Goal: Feedback & Contribution: Contribute content

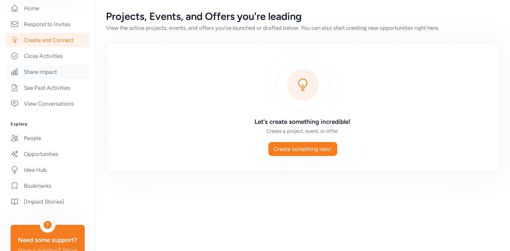
scroll to position [144, 0]
click at [25, 156] on link "Opportunities" at bounding box center [47, 155] width 85 height 15
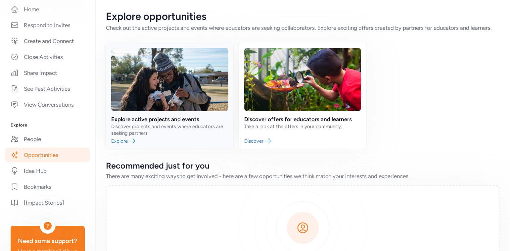
click at [172, 125] on link at bounding box center [170, 95] width 128 height 107
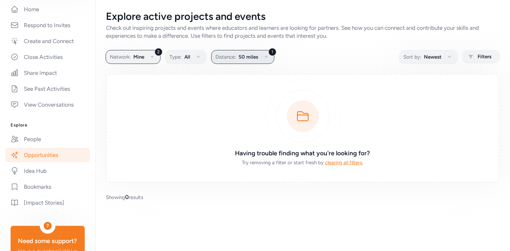
click at [248, 64] on div "Explore active projects and events Check out inspiring projects and events wher…" at bounding box center [302, 105] width 415 height 211
click at [248, 62] on button "1 Distance: 50 miles" at bounding box center [242, 57] width 63 height 14
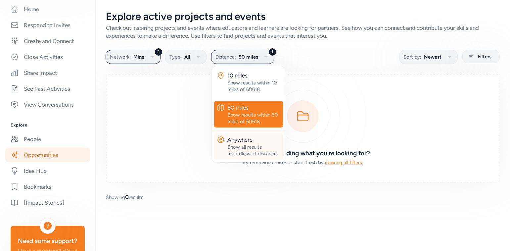
click at [241, 136] on div "Anywhere" at bounding box center [253, 140] width 53 height 8
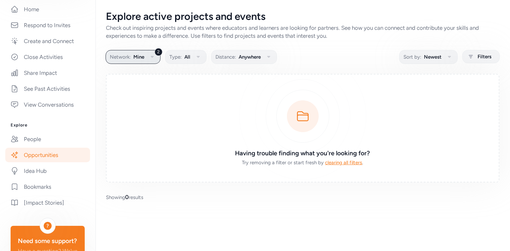
click at [153, 54] on icon "button" at bounding box center [152, 57] width 8 height 8
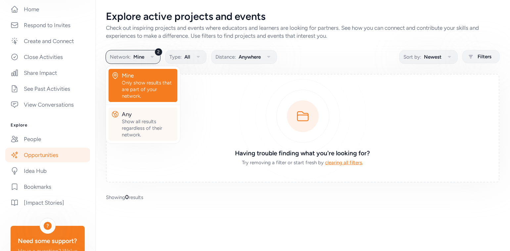
click at [140, 129] on div "Show all results regardless of their network." at bounding box center [148, 128] width 53 height 20
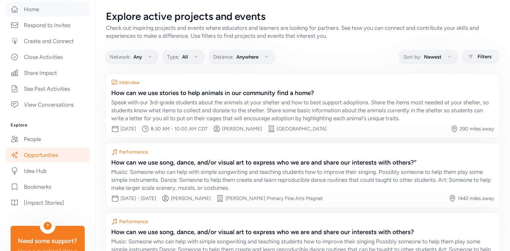
click at [40, 9] on link "Home" at bounding box center [47, 9] width 85 height 15
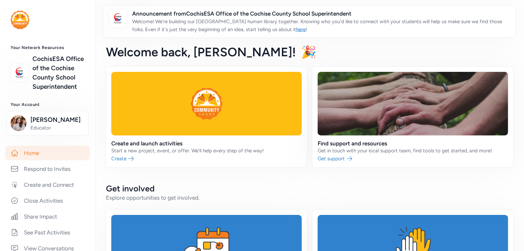
click at [353, 184] on h2 "Get involved" at bounding box center [309, 188] width 407 height 11
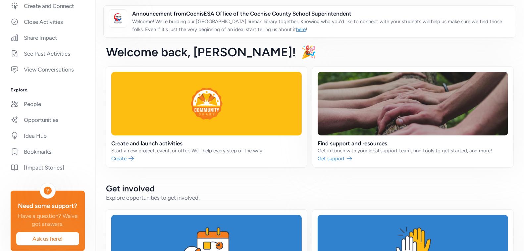
scroll to position [189, 0]
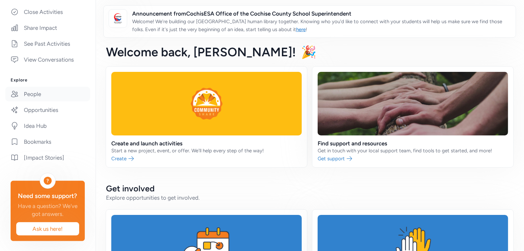
click at [38, 93] on link "People" at bounding box center [47, 94] width 85 height 15
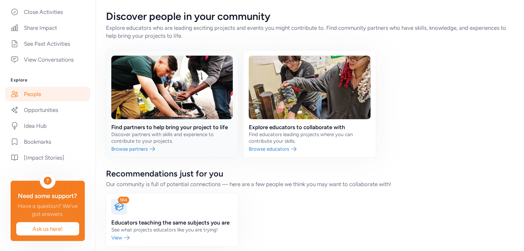
click at [199, 132] on link at bounding box center [172, 103] width 132 height 107
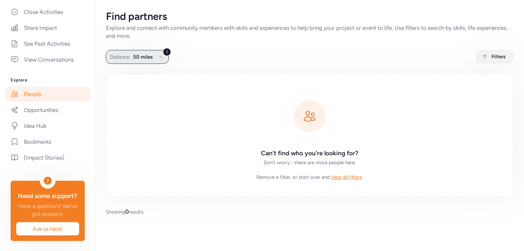
click at [160, 55] on icon "button" at bounding box center [161, 57] width 8 height 8
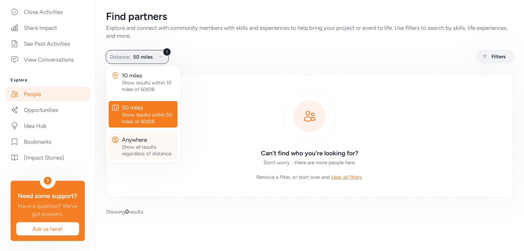
click at [131, 140] on div "Anywhere" at bounding box center [148, 140] width 53 height 8
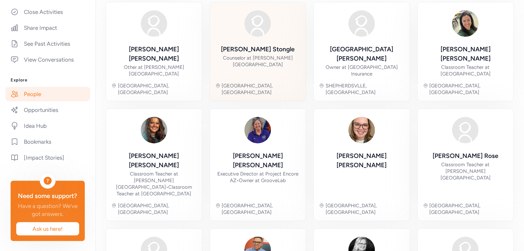
scroll to position [70, 0]
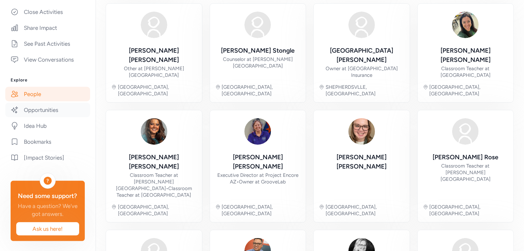
click at [33, 110] on link "Opportunities" at bounding box center [47, 110] width 85 height 15
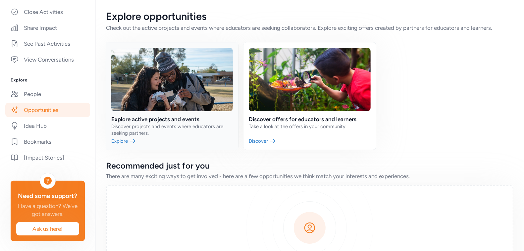
click at [179, 122] on link at bounding box center [172, 95] width 132 height 107
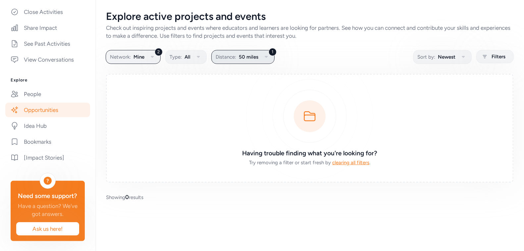
click at [252, 62] on button "1 Distance: 50 miles" at bounding box center [242, 57] width 63 height 14
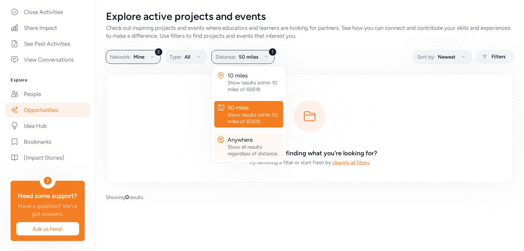
click at [243, 139] on div "Anywhere" at bounding box center [253, 140] width 53 height 8
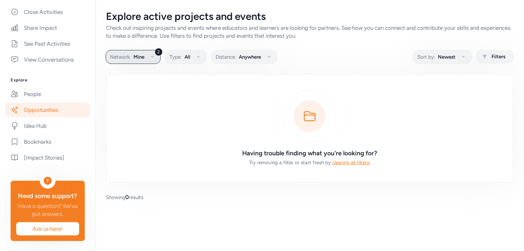
click at [152, 56] on icon "button" at bounding box center [152, 57] width 3 height 2
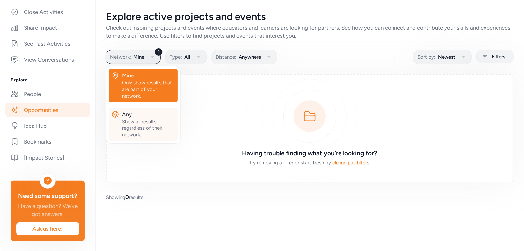
click at [135, 126] on div "Show all results regardless of their network." at bounding box center [148, 128] width 53 height 20
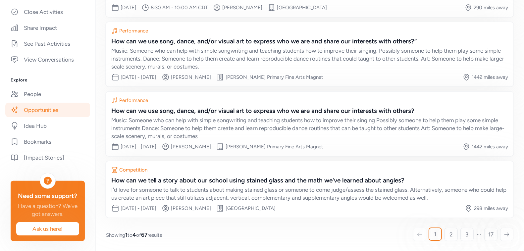
scroll to position [120, 0]
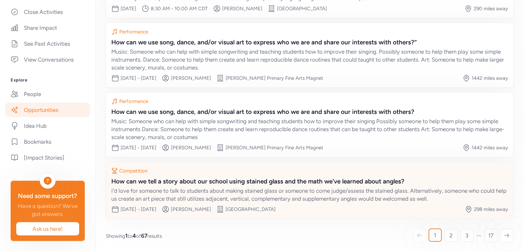
drag, startPoint x: 332, startPoint y: 183, endPoint x: 337, endPoint y: 211, distance: 27.9
click at [337, 212] on div "Competition How can we tell a story about our school using stained glass and th…" at bounding box center [309, 190] width 407 height 56
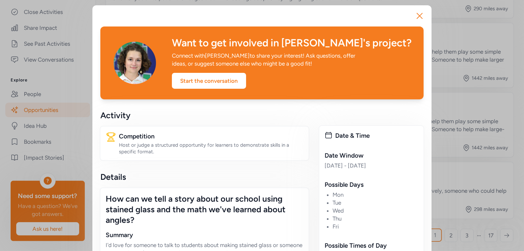
scroll to position [0, 0]
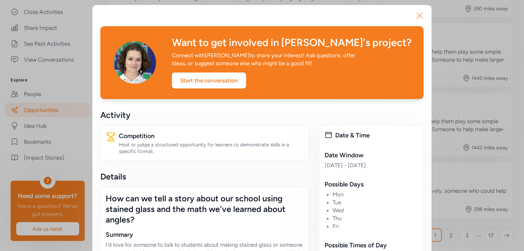
click at [419, 15] on icon "button" at bounding box center [419, 15] width 11 height 11
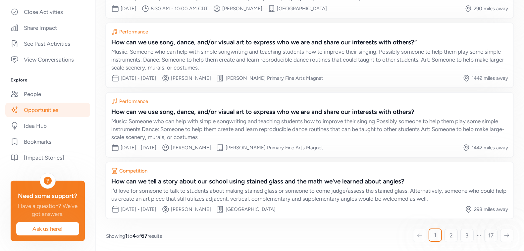
click at [268, 233] on div "Showing 1 to 4 of 67 results 1 2 3 17" at bounding box center [309, 235] width 407 height 13
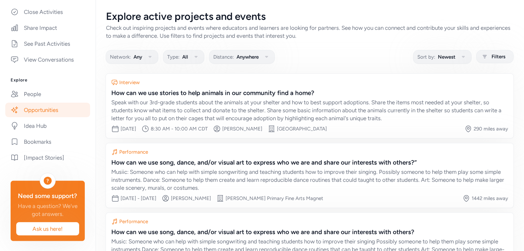
click at [24, 108] on link "Opportunities" at bounding box center [47, 110] width 85 height 15
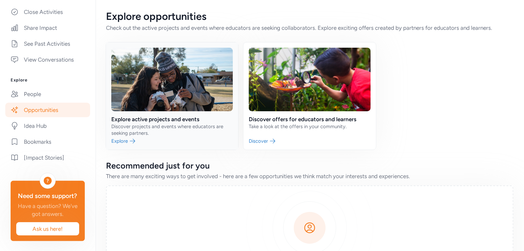
click at [163, 125] on link at bounding box center [172, 95] width 132 height 107
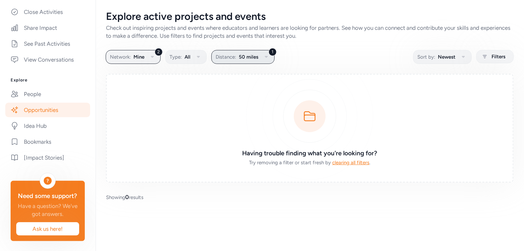
click at [262, 57] on icon "button" at bounding box center [266, 57] width 8 height 8
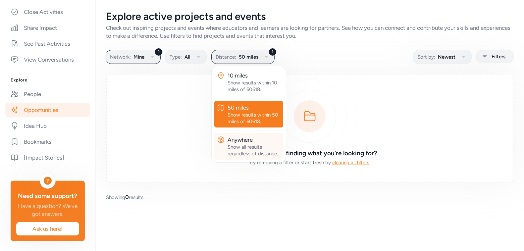
click at [237, 144] on div "Show all results regardless of distance." at bounding box center [253, 150] width 53 height 13
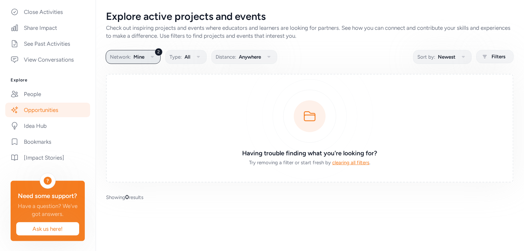
click at [148, 55] on icon "button" at bounding box center [152, 57] width 8 height 8
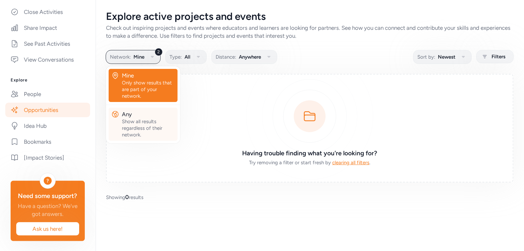
click at [138, 117] on div "Any" at bounding box center [148, 114] width 53 height 8
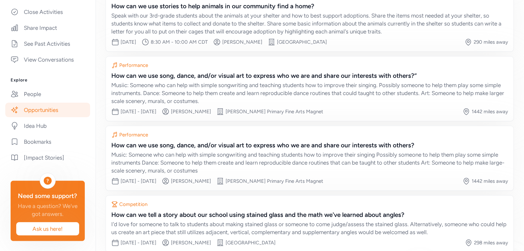
scroll to position [121, 0]
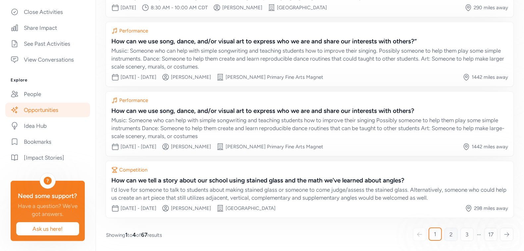
click at [450, 233] on span "2" at bounding box center [450, 234] width 3 height 8
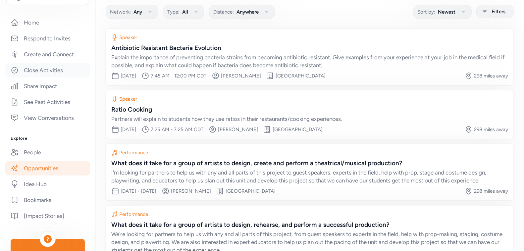
scroll to position [165, 0]
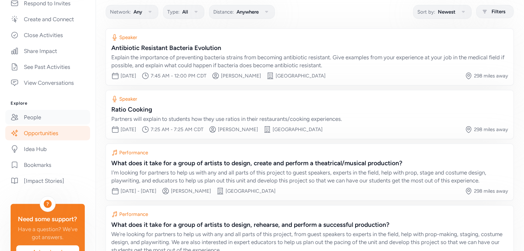
click at [39, 115] on link "People" at bounding box center [47, 117] width 85 height 15
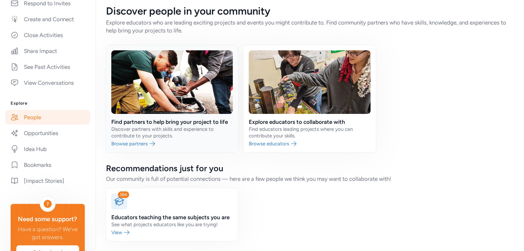
scroll to position [5, 0]
click at [280, 136] on link at bounding box center [309, 98] width 132 height 107
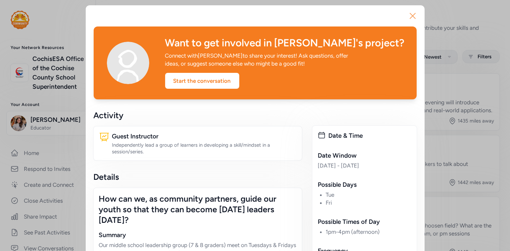
click at [412, 17] on icon "button" at bounding box center [412, 16] width 11 height 11
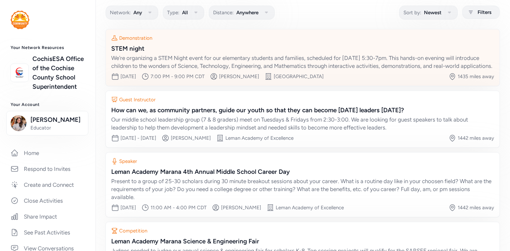
scroll to position [113, 0]
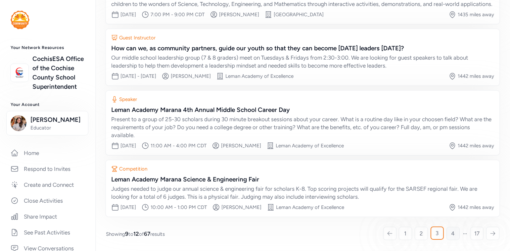
click at [450, 235] on link "4" at bounding box center [452, 233] width 13 height 13
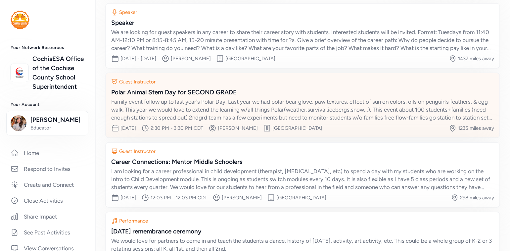
scroll to position [70, 0]
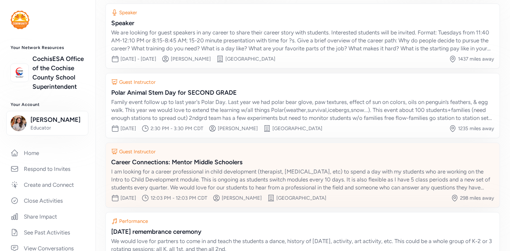
click at [320, 162] on div "Career Connections: Mentor Middle Schoolers" at bounding box center [302, 162] width 383 height 9
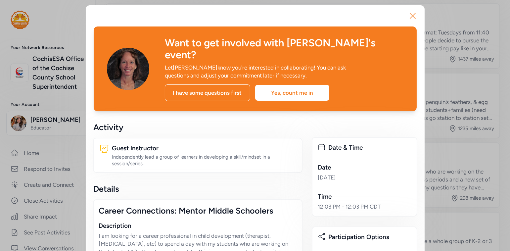
click at [412, 17] on icon "button" at bounding box center [412, 16] width 11 height 11
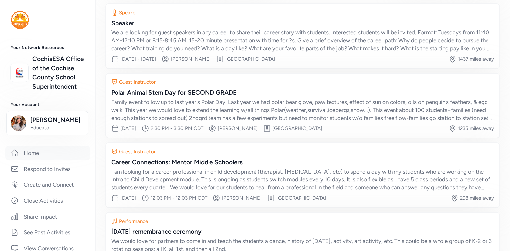
click at [47, 148] on link "Home" at bounding box center [47, 153] width 85 height 15
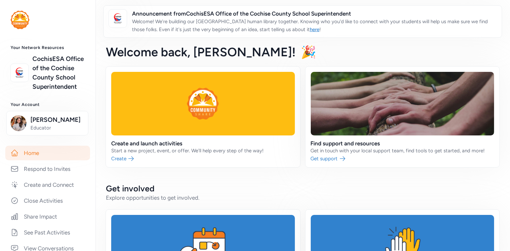
click at [57, 152] on link "Home" at bounding box center [47, 153] width 85 height 15
click at [172, 125] on link at bounding box center [203, 117] width 194 height 101
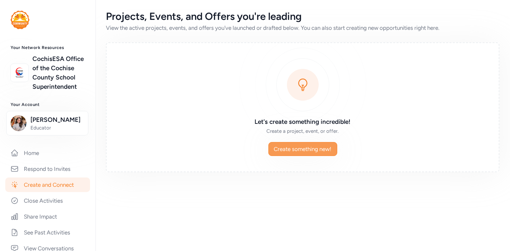
click at [308, 149] on span "Create something new!" at bounding box center [303, 149] width 58 height 8
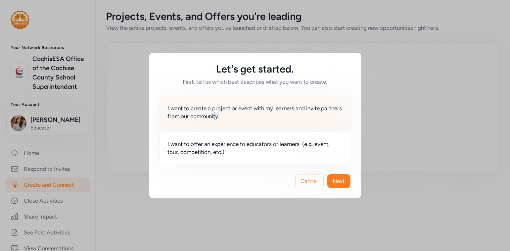
click at [238, 117] on span "I want to create a project or event with my learners and invite partners from o…" at bounding box center [255, 112] width 175 height 16
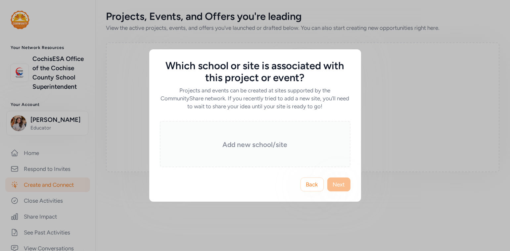
click at [242, 146] on h3 "Add new school/site" at bounding box center [255, 144] width 158 height 9
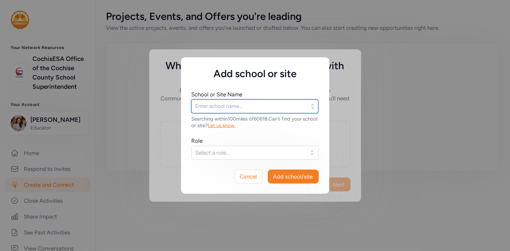
click at [235, 106] on input "text" at bounding box center [254, 106] width 127 height 14
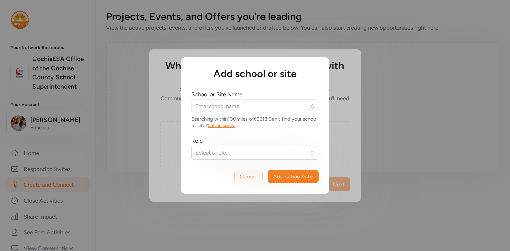
click at [250, 176] on span "Cancel" at bounding box center [248, 176] width 17 height 8
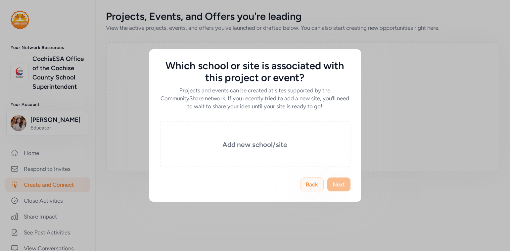
click at [314, 182] on span "Back" at bounding box center [312, 184] width 12 height 8
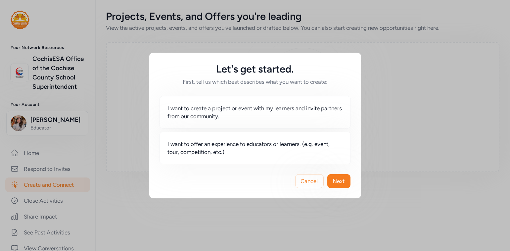
click at [494, 132] on div "Let's get started. First, tell us which best describes what you want to create:…" at bounding box center [255, 125] width 510 height 251
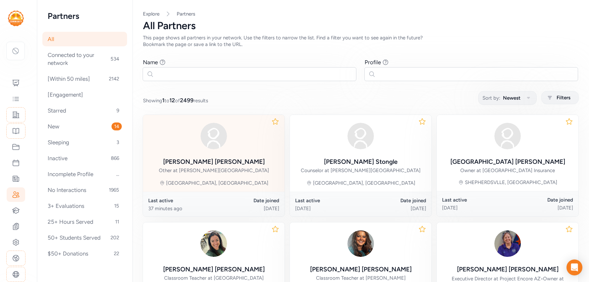
click at [212, 159] on div "Yolanda Everett" at bounding box center [214, 161] width 102 height 9
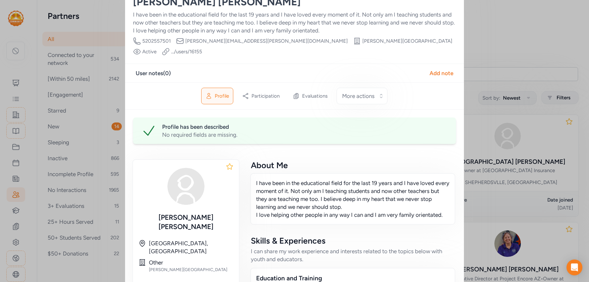
scroll to position [11, 0]
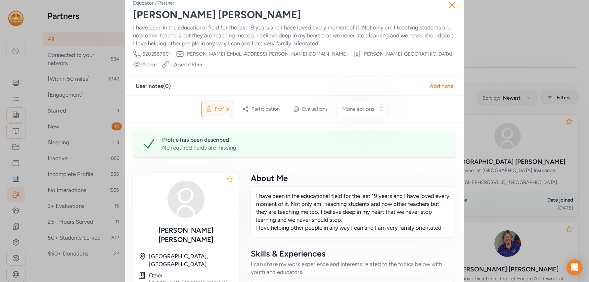
click at [220, 104] on div "Profile" at bounding box center [217, 109] width 32 height 17
click at [217, 106] on span "Profile" at bounding box center [222, 109] width 14 height 7
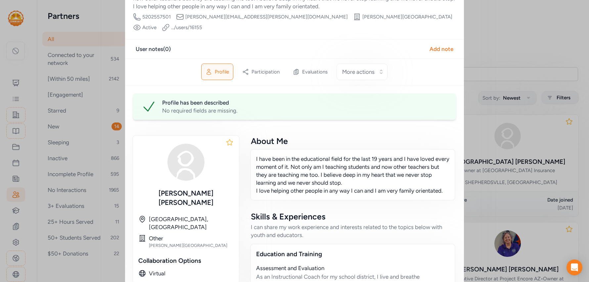
scroll to position [42, 0]
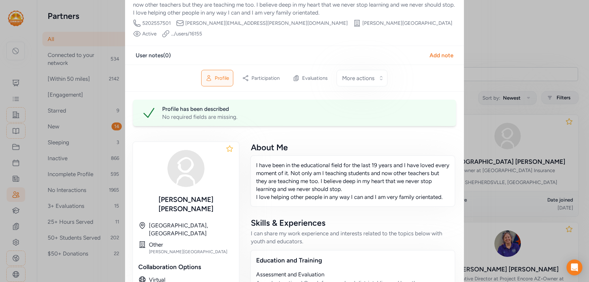
click at [202, 30] on div "Platform Link .../users/ 16155" at bounding box center [182, 34] width 40 height 8
click at [202, 30] on link ".../users/ 16155" at bounding box center [186, 33] width 31 height 7
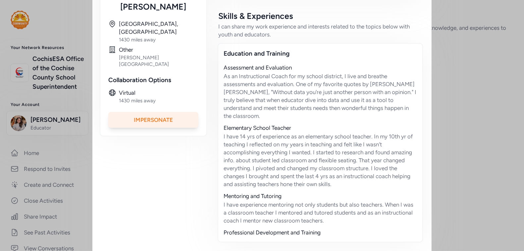
scroll to position [177, 0]
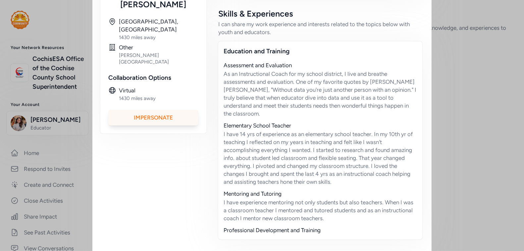
click at [164, 110] on div "Impersonate" at bounding box center [153, 118] width 90 height 16
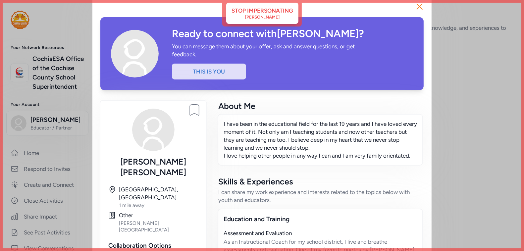
scroll to position [0, 0]
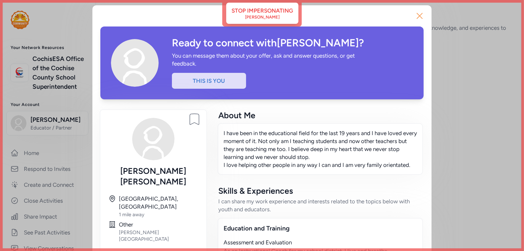
click at [419, 16] on icon "button" at bounding box center [419, 15] width 5 height 5
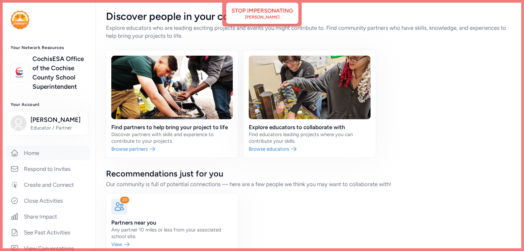
click at [32, 152] on link "Home" at bounding box center [47, 153] width 85 height 15
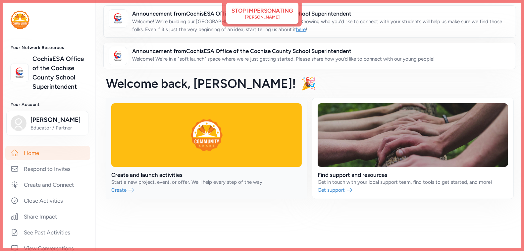
click at [188, 154] on link at bounding box center [206, 148] width 201 height 101
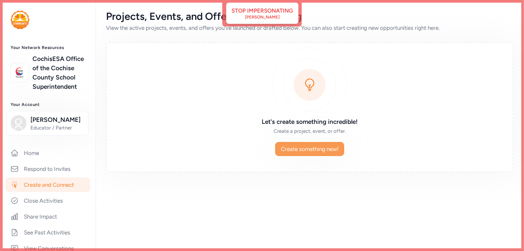
click at [284, 150] on span "Create something new!" at bounding box center [310, 149] width 58 height 8
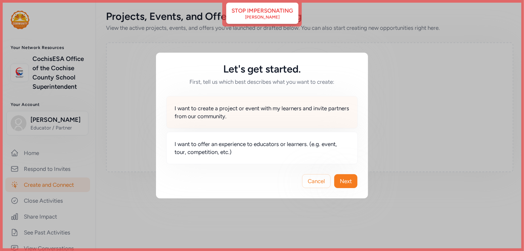
click at [238, 109] on span "I want to create a project or event with my learners and invite partners from o…" at bounding box center [261, 112] width 175 height 16
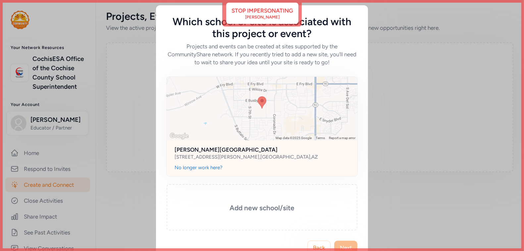
click at [237, 109] on div at bounding box center [261, 109] width 191 height 64
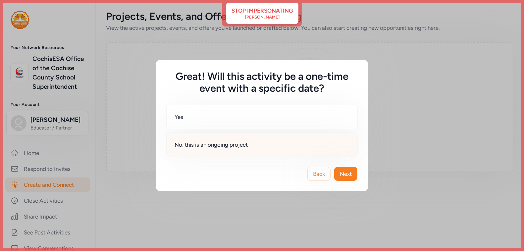
click at [285, 144] on div "No, this is an ongoing project" at bounding box center [261, 144] width 191 height 24
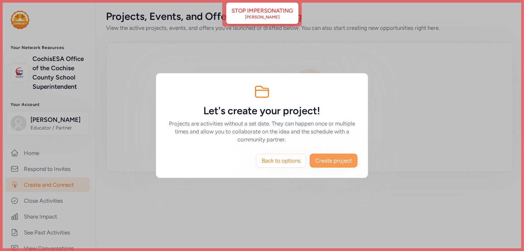
click at [340, 157] on span "Create project" at bounding box center [333, 161] width 36 height 8
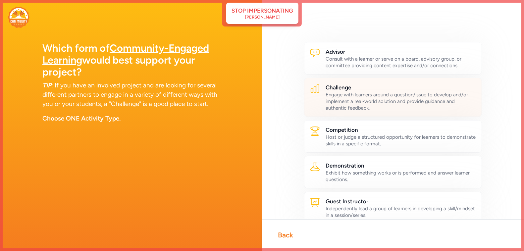
click at [371, 96] on div "Engage with learners around a question/issue to develop and/or implement a real…" at bounding box center [400, 101] width 151 height 20
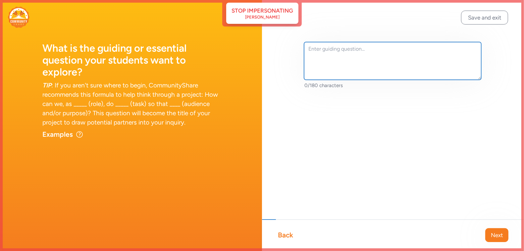
click at [341, 69] on textarea at bounding box center [392, 61] width 177 height 38
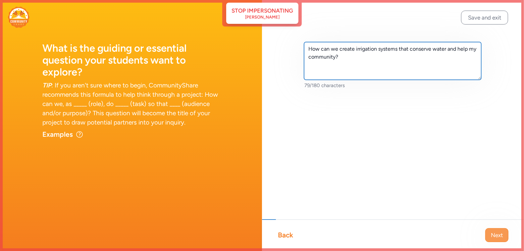
type textarea "How can we create irrigation systems that conserve water and help my community?"
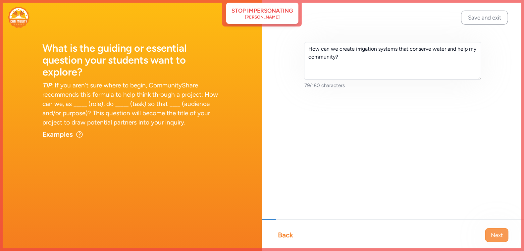
click at [495, 234] on span "Next" at bounding box center [497, 235] width 12 height 8
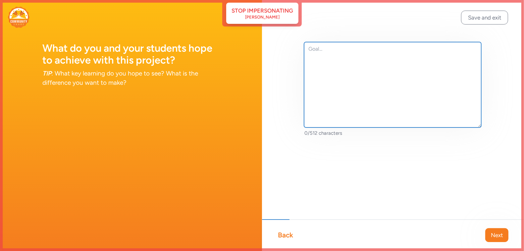
click at [345, 77] on textarea at bounding box center [392, 84] width 177 height 85
click at [439, 74] on textarea "I'd like for my students to" at bounding box center [392, 84] width 177 height 85
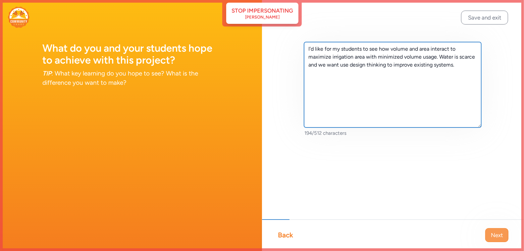
type textarea "I'd like for my students to see how volume and area interact to maximize irriga…"
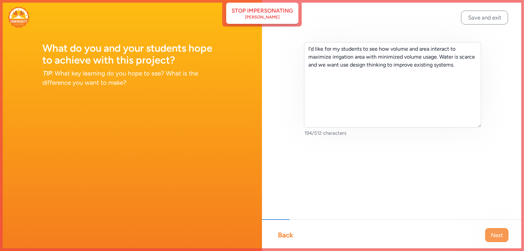
click at [495, 237] on span "Next" at bounding box center [497, 235] width 12 height 8
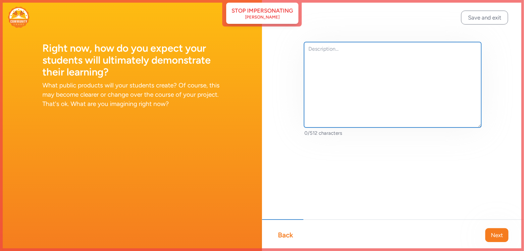
click at [343, 94] on textarea at bounding box center [392, 84] width 177 height 85
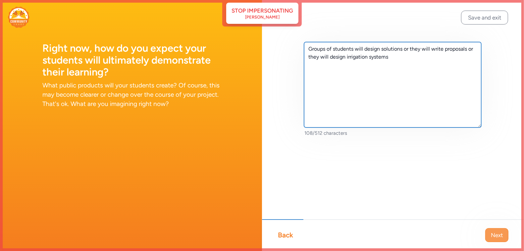
type textarea "Groups of students will design solutions or they will write proposals or they w…"
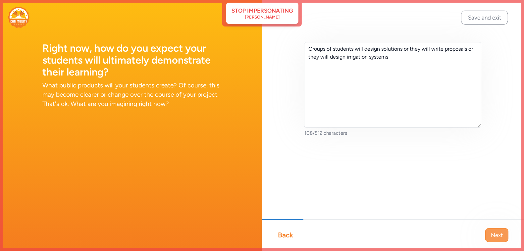
click at [495, 237] on span "Next" at bounding box center [497, 235] width 12 height 8
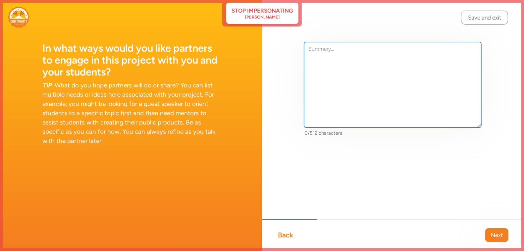
click at [343, 72] on textarea at bounding box center [392, 84] width 177 height 85
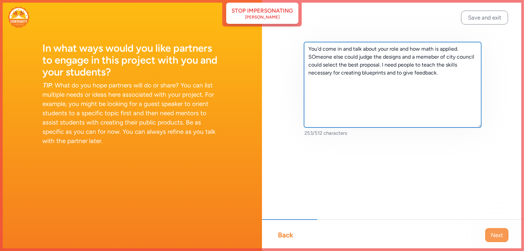
type textarea "You'd come in and talk about your role and how math is applied. SOmeone else co…"
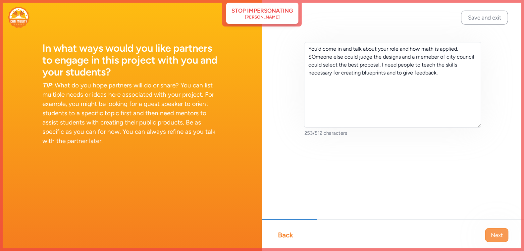
click at [491, 235] on span "Next" at bounding box center [497, 235] width 12 height 8
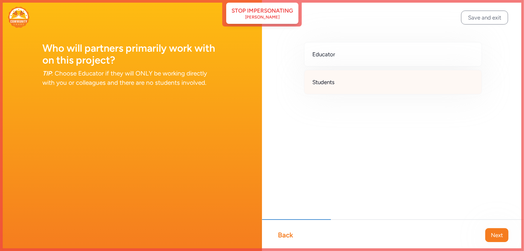
drag, startPoint x: 327, startPoint y: 84, endPoint x: 327, endPoint y: 81, distance: 3.3
click at [327, 84] on span "Students" at bounding box center [323, 82] width 22 height 8
click at [492, 234] on span "Next" at bounding box center [497, 235] width 12 height 8
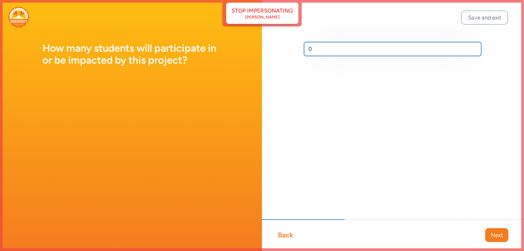
click at [330, 50] on input "0" at bounding box center [392, 49] width 177 height 14
type input "90"
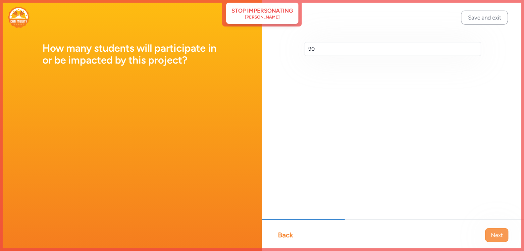
click at [499, 238] on span "Next" at bounding box center [497, 235] width 12 height 8
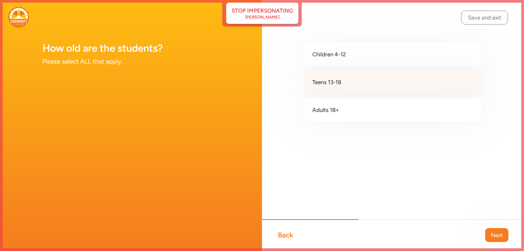
click at [365, 87] on div "Teens 13-18" at bounding box center [393, 82] width 178 height 24
click at [494, 237] on span "Next" at bounding box center [497, 235] width 12 height 8
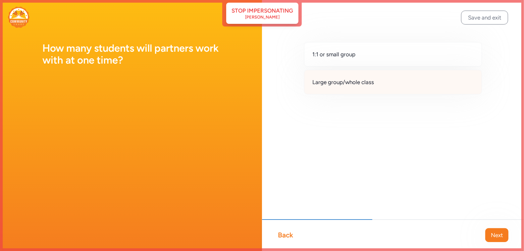
click at [349, 83] on span "Large group/whole class" at bounding box center [343, 82] width 62 height 8
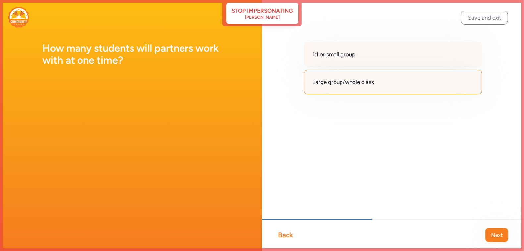
click at [346, 54] on span "1:1 or small group" at bounding box center [333, 54] width 43 height 8
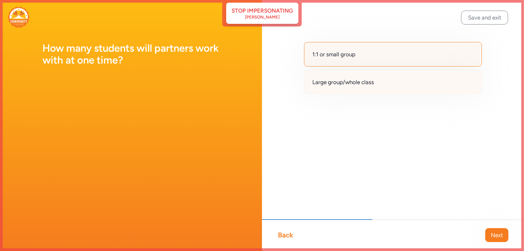
click at [341, 80] on span "Large group/whole class" at bounding box center [343, 82] width 62 height 8
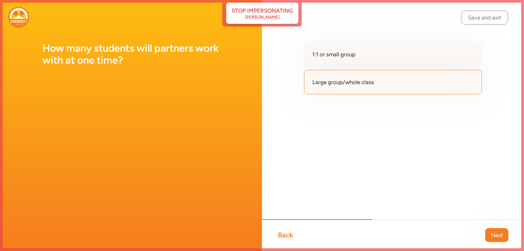
click at [345, 53] on span "1:1 or small group" at bounding box center [333, 54] width 43 height 8
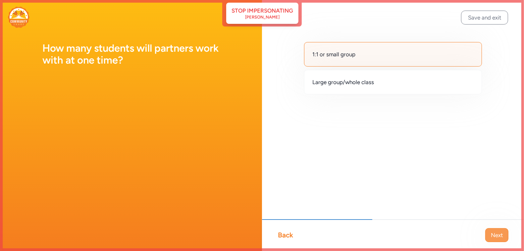
click at [493, 233] on span "Next" at bounding box center [497, 235] width 12 height 8
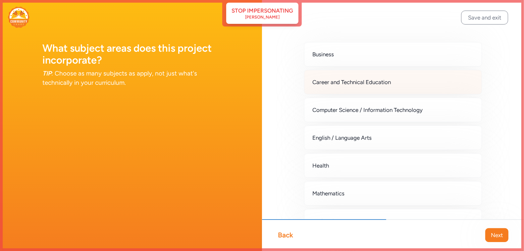
click at [346, 80] on span "Career and Technical Education" at bounding box center [351, 82] width 78 height 8
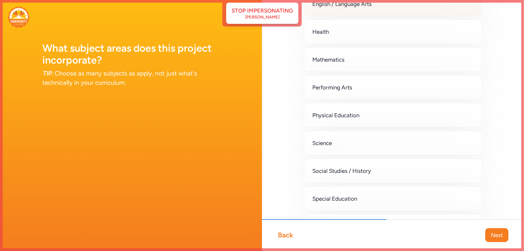
scroll to position [134, 0]
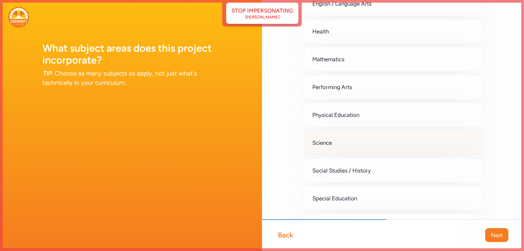
click at [361, 136] on div "Science" at bounding box center [393, 142] width 178 height 24
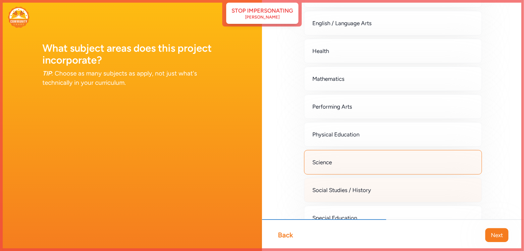
scroll to position [114, 0]
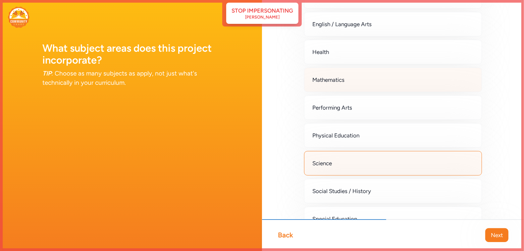
click at [349, 78] on div "Mathematics" at bounding box center [393, 80] width 178 height 24
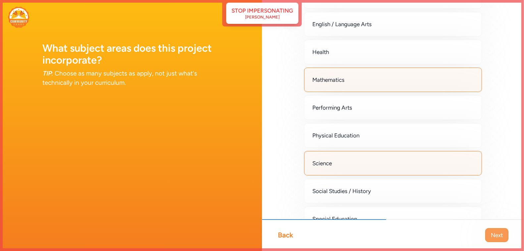
click at [494, 231] on span "Next" at bounding box center [497, 235] width 12 height 8
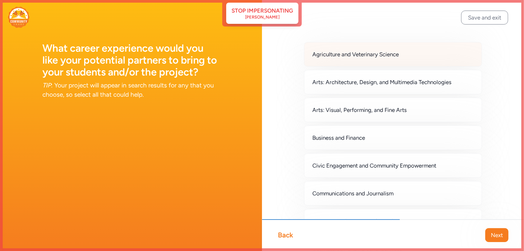
click at [371, 60] on div "Agriculture and Veterinary Science" at bounding box center [393, 54] width 178 height 24
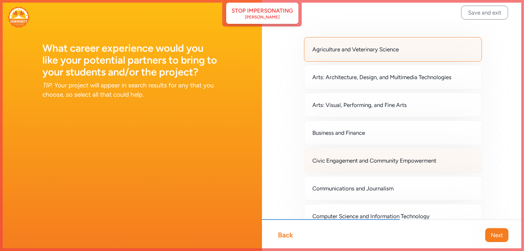
scroll to position [1, 0]
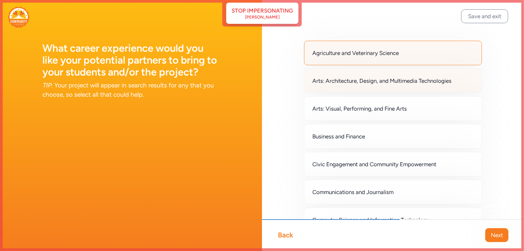
click at [364, 81] on span "Arts: Architecture, Design, and Multimedia Technologies" at bounding box center [381, 81] width 139 height 8
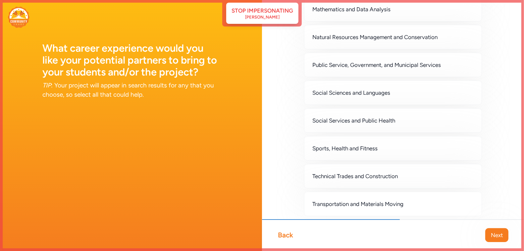
scroll to position [539, 0]
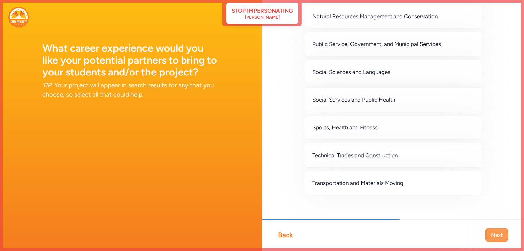
click at [498, 238] on span "Next" at bounding box center [497, 235] width 12 height 8
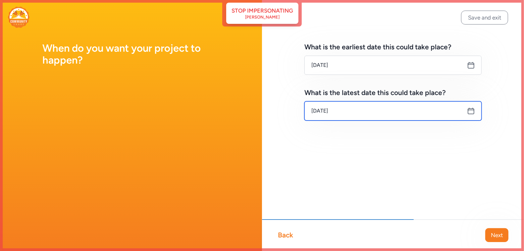
click at [372, 113] on input "[DATE]" at bounding box center [392, 110] width 177 height 19
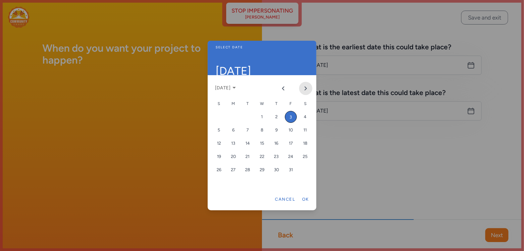
click at [307, 85] on button "Next month" at bounding box center [305, 88] width 13 height 13
click at [274, 155] on div "25" at bounding box center [276, 157] width 12 height 12
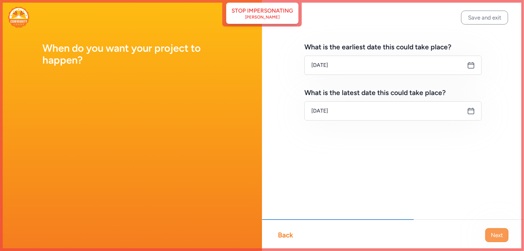
click at [500, 236] on span "Next" at bounding box center [497, 235] width 12 height 8
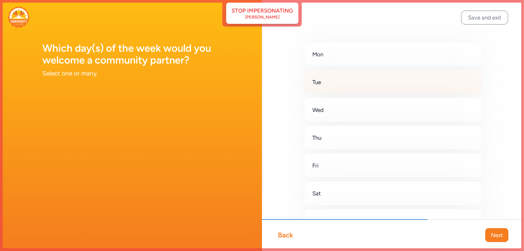
click at [377, 80] on div "Tue" at bounding box center [393, 82] width 178 height 24
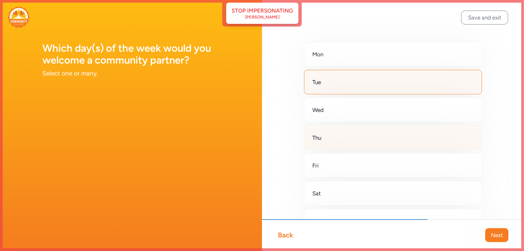
click at [372, 132] on div "Thu" at bounding box center [393, 137] width 178 height 24
click at [492, 231] on span "Next" at bounding box center [497, 235] width 12 height 8
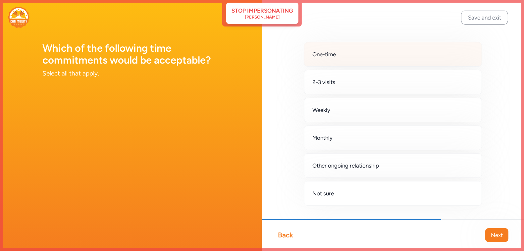
click at [335, 64] on div "One-time" at bounding box center [393, 54] width 178 height 24
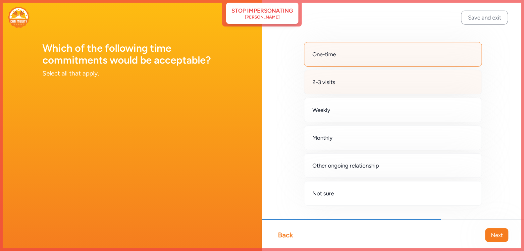
click at [335, 78] on div "2-3 visits" at bounding box center [393, 82] width 178 height 24
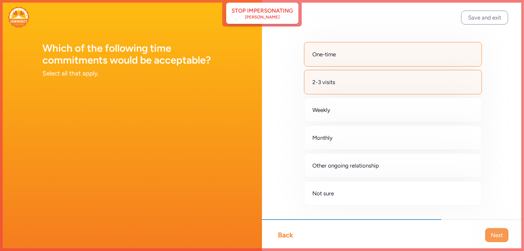
click at [499, 233] on span "Next" at bounding box center [497, 235] width 12 height 8
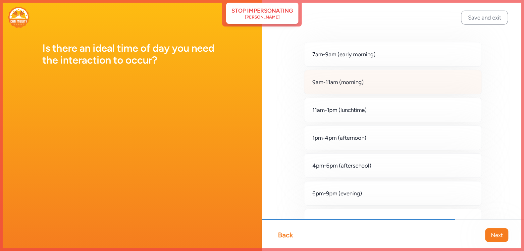
click at [411, 80] on div "9am-11am (morning)" at bounding box center [393, 82] width 178 height 24
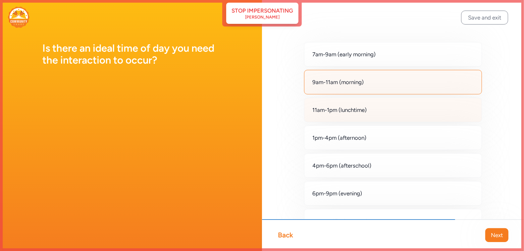
click at [395, 115] on div "11am-1pm (lunchtime)" at bounding box center [393, 110] width 178 height 24
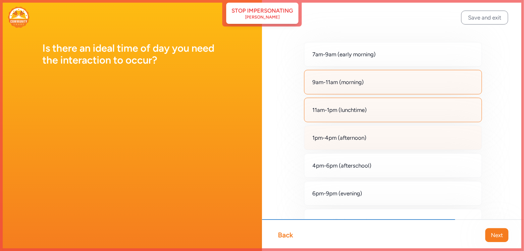
click at [390, 138] on div "1pm-4pm (afternoon)" at bounding box center [393, 137] width 178 height 24
click at [494, 232] on span "Next" at bounding box center [497, 235] width 12 height 8
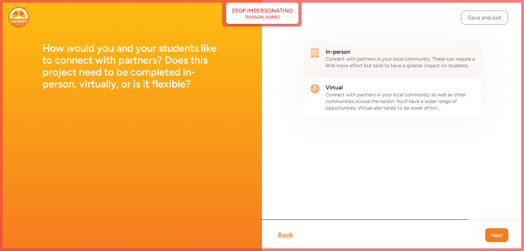
click at [375, 64] on span "Connect with partners in your local community. These can require a little more …" at bounding box center [399, 62] width 149 height 13
click at [502, 233] on span "Next" at bounding box center [497, 235] width 12 height 8
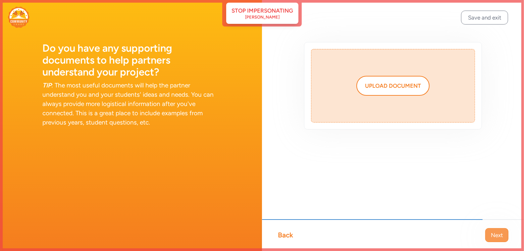
click at [494, 237] on span "Next" at bounding box center [497, 235] width 12 height 8
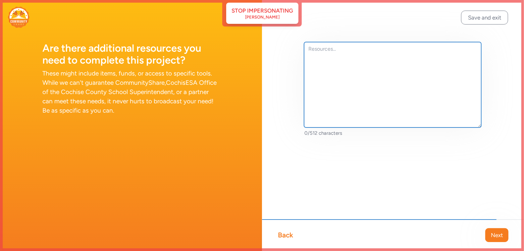
click at [392, 100] on textarea at bounding box center [392, 84] width 177 height 85
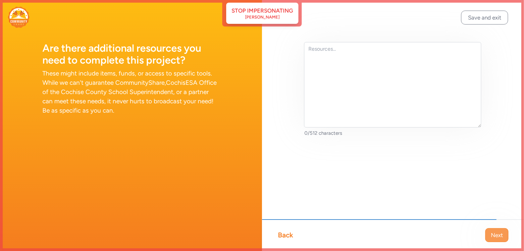
click at [502, 235] on span "Next" at bounding box center [497, 235] width 12 height 8
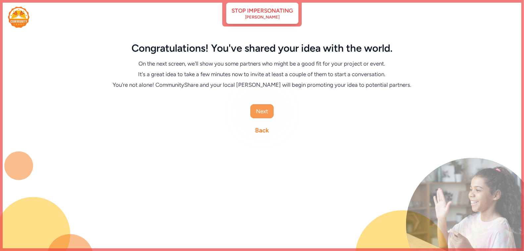
click at [259, 109] on span "Next" at bounding box center [262, 111] width 12 height 8
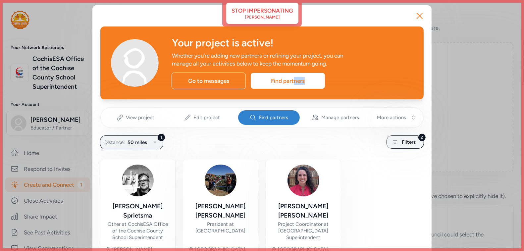
drag, startPoint x: 294, startPoint y: 80, endPoint x: 354, endPoint y: 98, distance: 63.1
click at [354, 98] on div "Your project is active! Whether you're adding new partners or refining your pro…" at bounding box center [261, 62] width 323 height 73
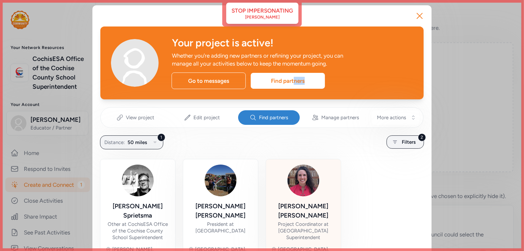
scroll to position [38, 0]
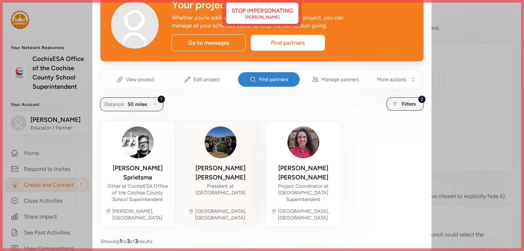
click at [220, 183] on div "President at [GEOGRAPHIC_DATA]" at bounding box center [220, 189] width 64 height 13
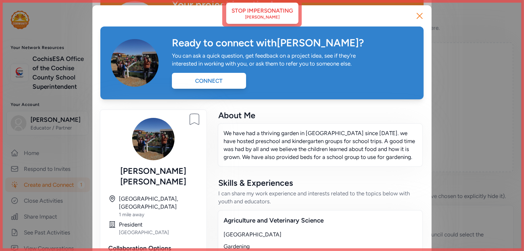
scroll to position [0, 0]
